Goal: Find specific page/section

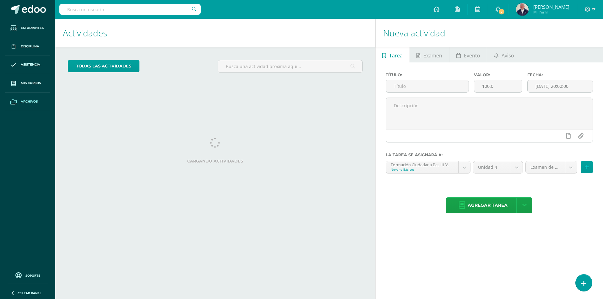
click at [27, 102] on span "Archivos" at bounding box center [29, 101] width 17 height 5
click at [28, 101] on span "Archivos" at bounding box center [29, 101] width 17 height 5
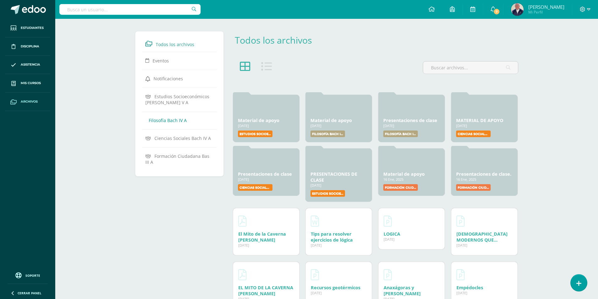
click at [164, 122] on span "Filosofía Bach IV A" at bounding box center [168, 120] width 38 height 6
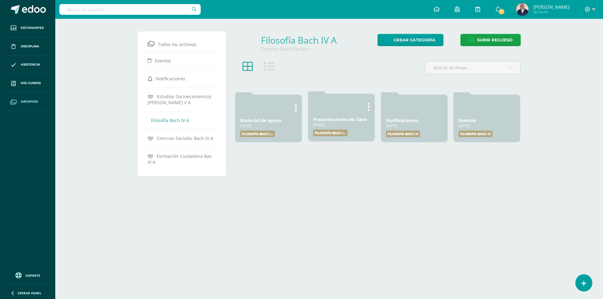
click at [348, 121] on link "Presentaciones de clase" at bounding box center [340, 119] width 54 height 6
